Goal: Transaction & Acquisition: Purchase product/service

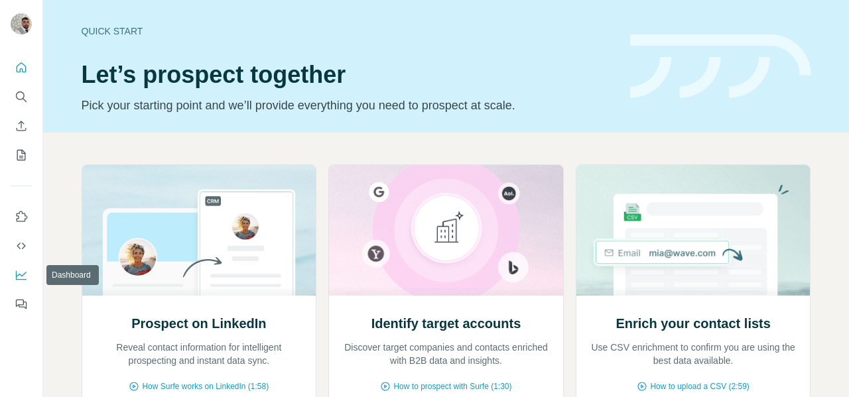
click at [22, 279] on icon "Dashboard" at bounding box center [21, 275] width 11 height 9
click at [23, 104] on button "Search" at bounding box center [21, 97] width 21 height 24
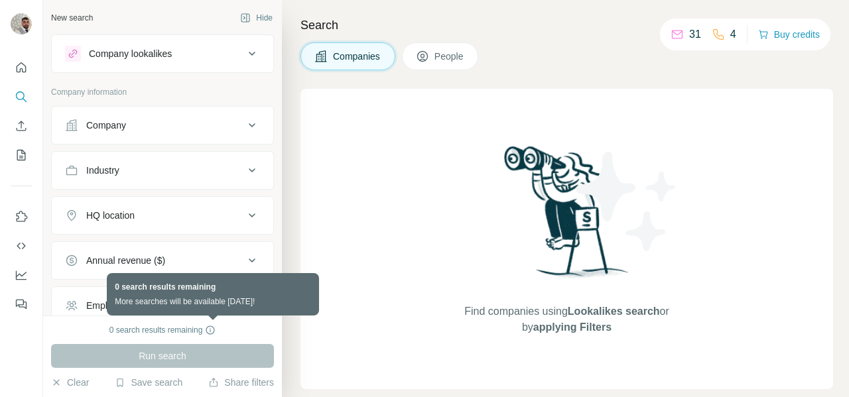
click at [212, 330] on icon at bounding box center [210, 330] width 11 height 11
click at [215, 332] on icon at bounding box center [210, 330] width 11 height 11
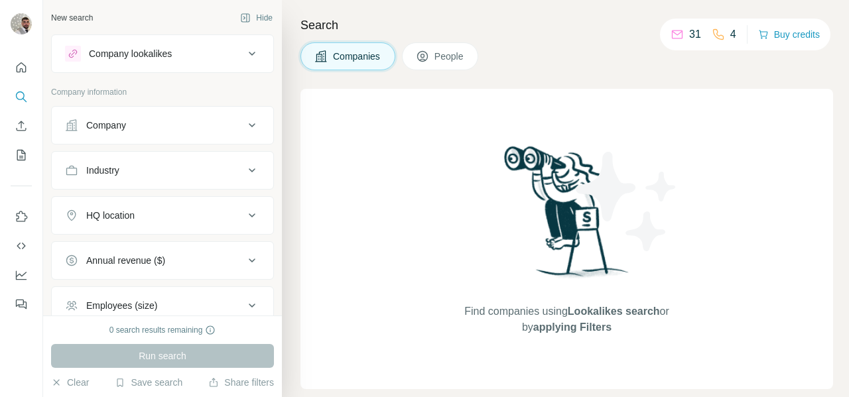
click at [237, 354] on div "Run search" at bounding box center [162, 356] width 223 height 24
drag, startPoint x: 209, startPoint y: 364, endPoint x: 201, endPoint y: 349, distance: 17.2
click at [208, 364] on div "Run search" at bounding box center [162, 356] width 223 height 24
click at [188, 301] on div "Employees (size)" at bounding box center [154, 305] width 179 height 13
click at [163, 58] on div "Company lookalikes" at bounding box center [130, 53] width 83 height 13
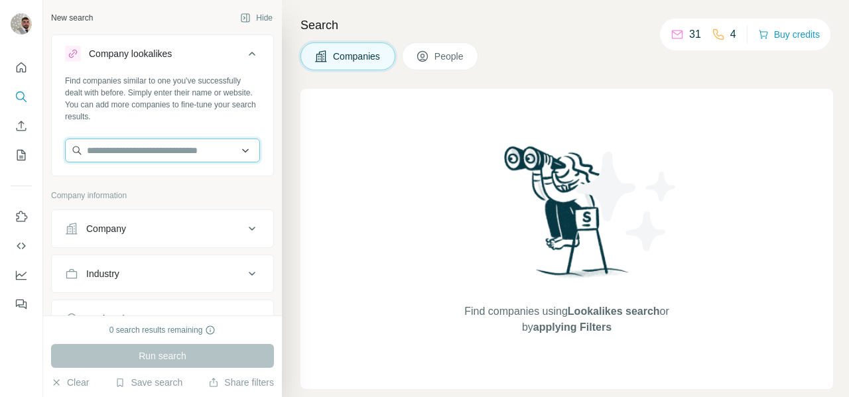
click at [167, 152] on input "text" at bounding box center [162, 151] width 195 height 24
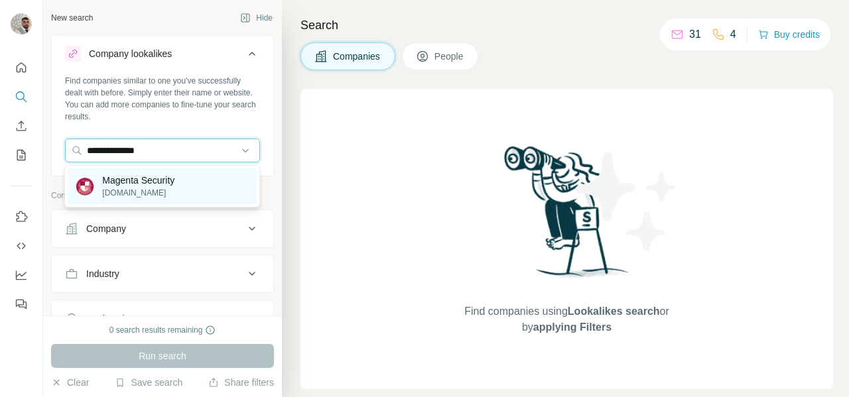
type input "**********"
click at [174, 189] on p "[DOMAIN_NAME]" at bounding box center [138, 193] width 72 height 12
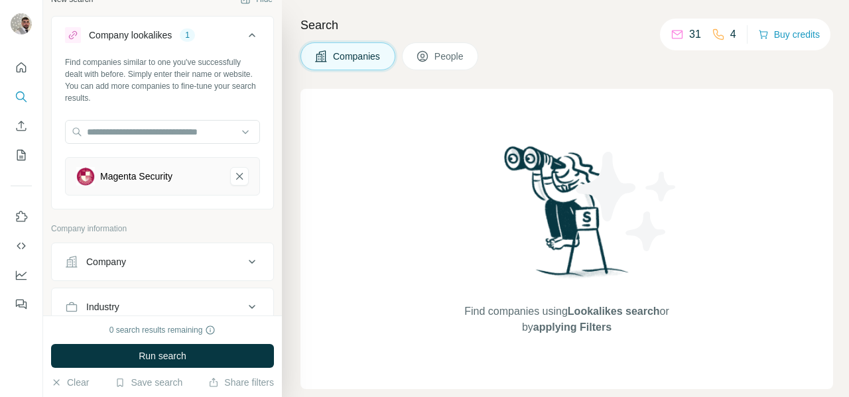
scroll to position [21, 0]
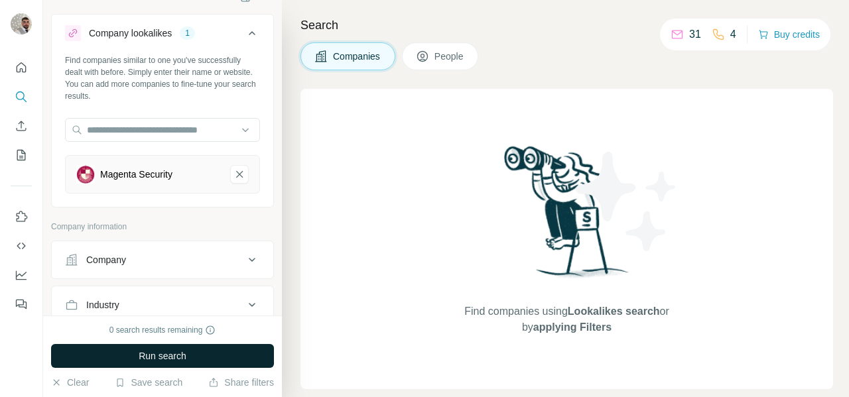
click at [217, 356] on button "Run search" at bounding box center [162, 356] width 223 height 24
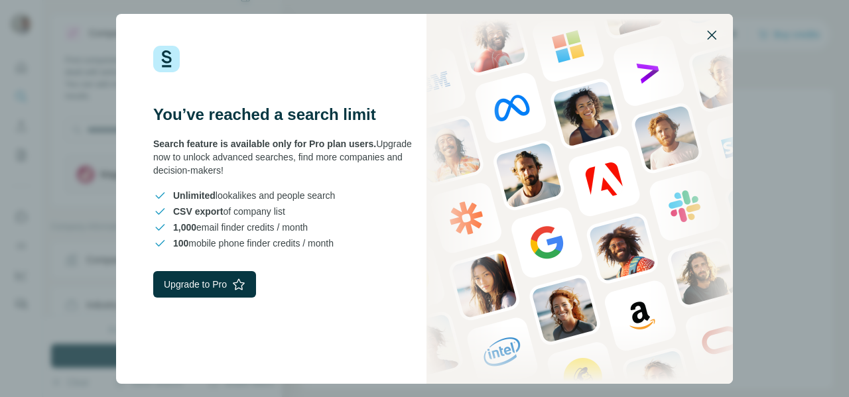
click at [714, 32] on icon "button" at bounding box center [712, 35] width 16 height 16
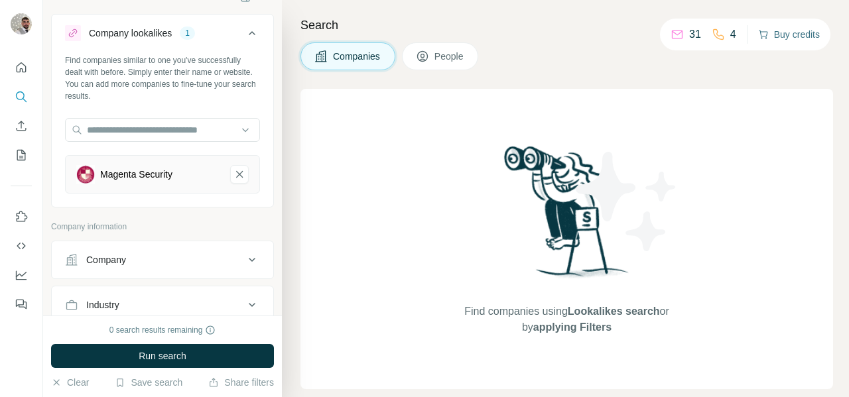
click at [787, 40] on button "Buy credits" at bounding box center [789, 34] width 62 height 19
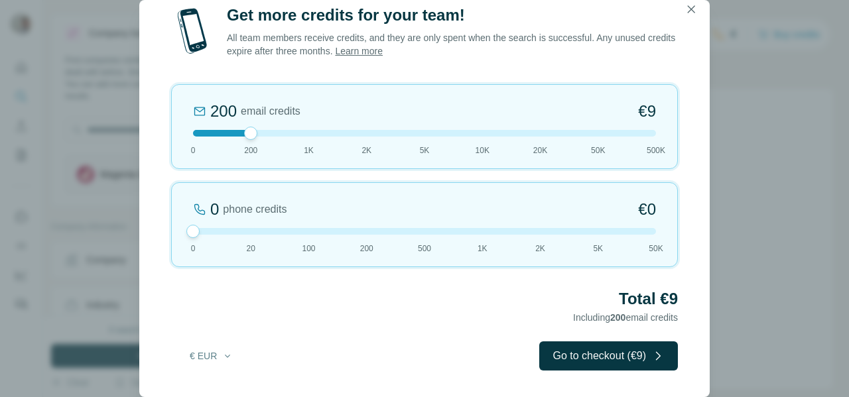
drag, startPoint x: 250, startPoint y: 232, endPoint x: 152, endPoint y: 224, distance: 98.6
click at [152, 224] on div "Get more credits for your team! All team members receive credits, and they are …" at bounding box center [424, 201] width 571 height 393
click at [691, 5] on icon "button" at bounding box center [691, 9] width 13 height 13
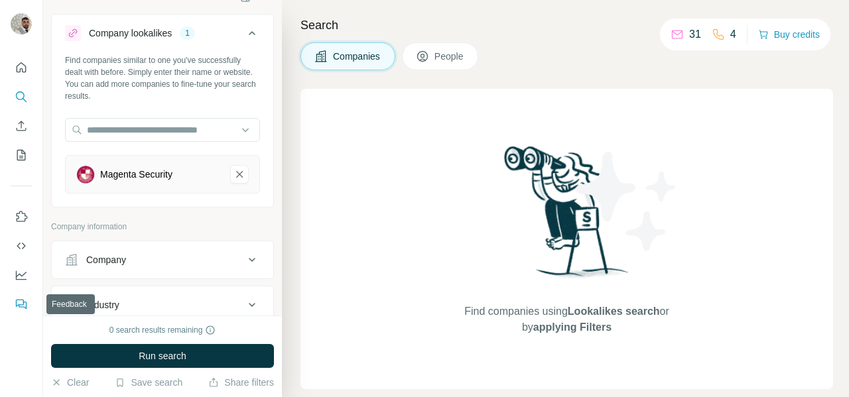
click at [25, 302] on icon "Feedback" at bounding box center [23, 305] width 8 height 7
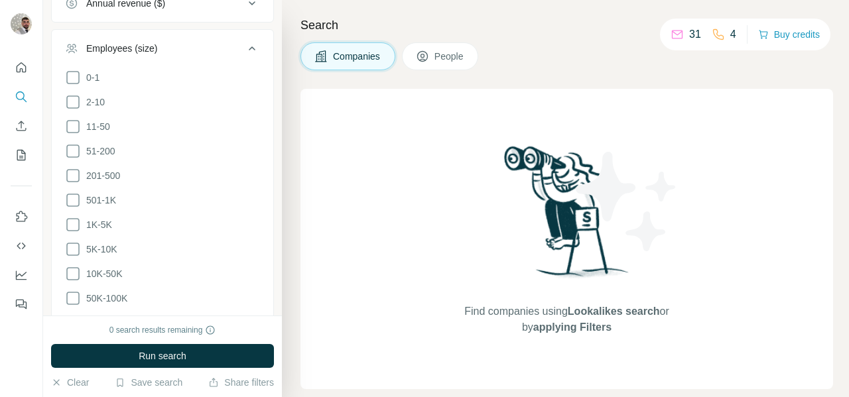
scroll to position [587, 0]
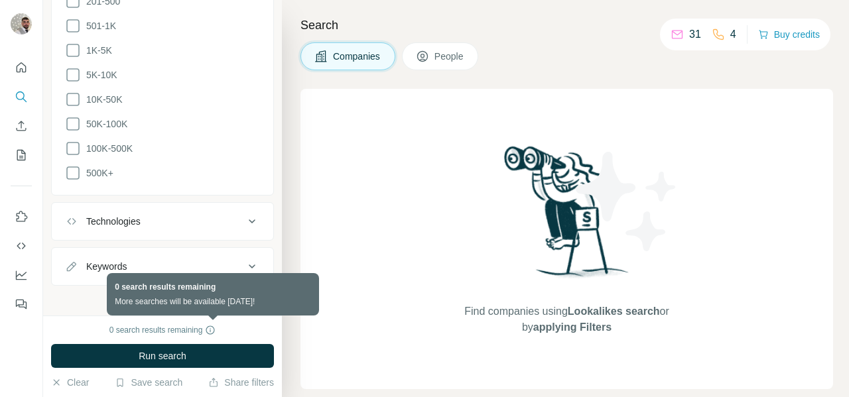
click at [215, 332] on icon at bounding box center [210, 330] width 9 height 9
click at [215, 328] on icon at bounding box center [210, 330] width 11 height 11
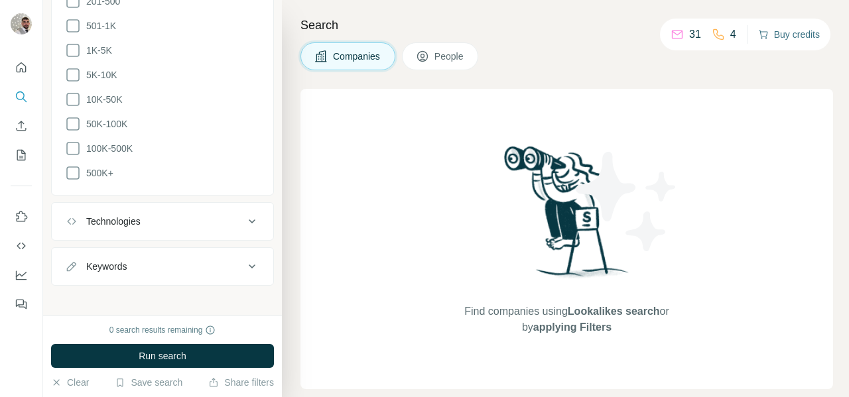
click at [791, 38] on button "Buy credits" at bounding box center [789, 34] width 62 height 19
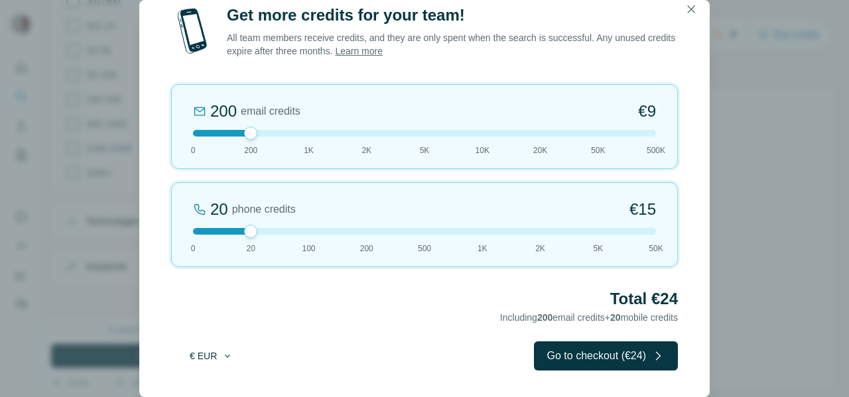
click at [206, 358] on button "€ EUR" at bounding box center [211, 356] width 62 height 24
click at [277, 306] on h2 "Total €24" at bounding box center [424, 299] width 507 height 21
click at [692, 5] on icon "button" at bounding box center [691, 9] width 13 height 13
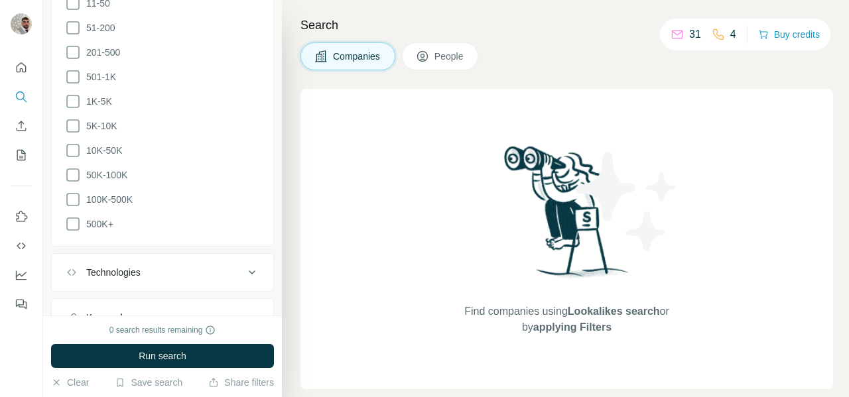
scroll to position [535, 0]
click at [786, 40] on button "Buy credits" at bounding box center [789, 34] width 62 height 19
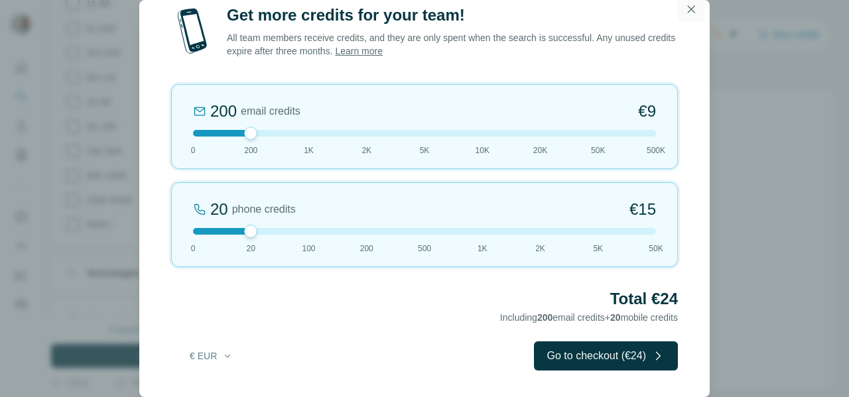
click at [692, 10] on icon "button" at bounding box center [691, 9] width 13 height 13
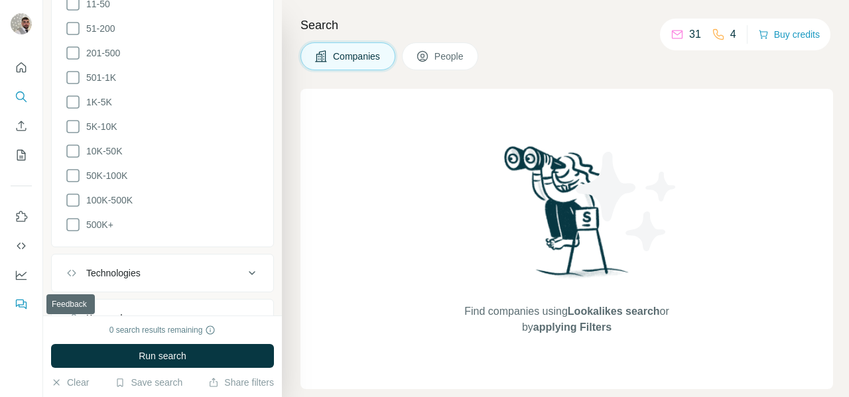
click at [19, 307] on icon "Feedback" at bounding box center [21, 304] width 13 height 13
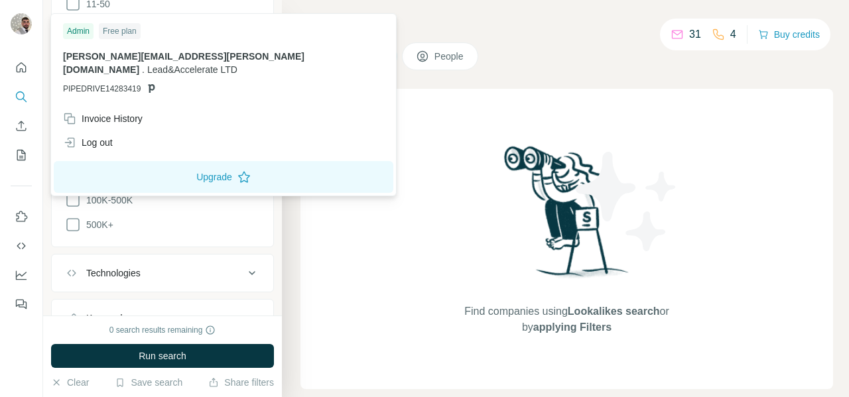
click at [23, 24] on img at bounding box center [21, 23] width 21 height 21
click at [167, 171] on button "Upgrade" at bounding box center [224, 177] width 340 height 32
